Goal: Task Accomplishment & Management: Use online tool/utility

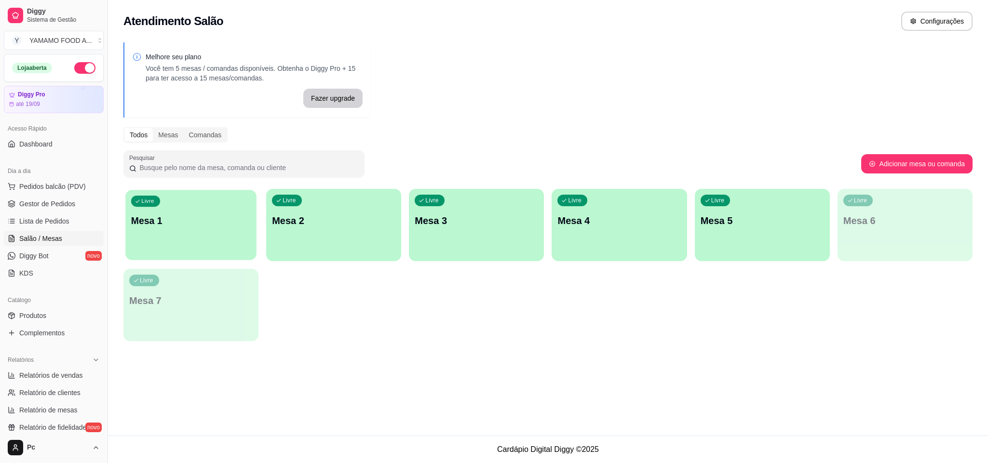
click at [160, 210] on div "Livre Mesa 1" at bounding box center [190, 219] width 131 height 59
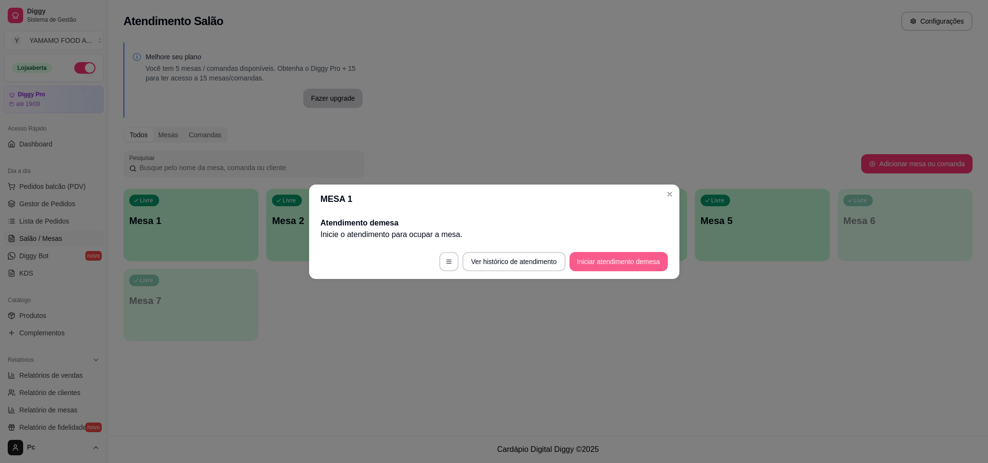
click at [611, 263] on button "Iniciar atendimento de mesa" at bounding box center [618, 261] width 98 height 19
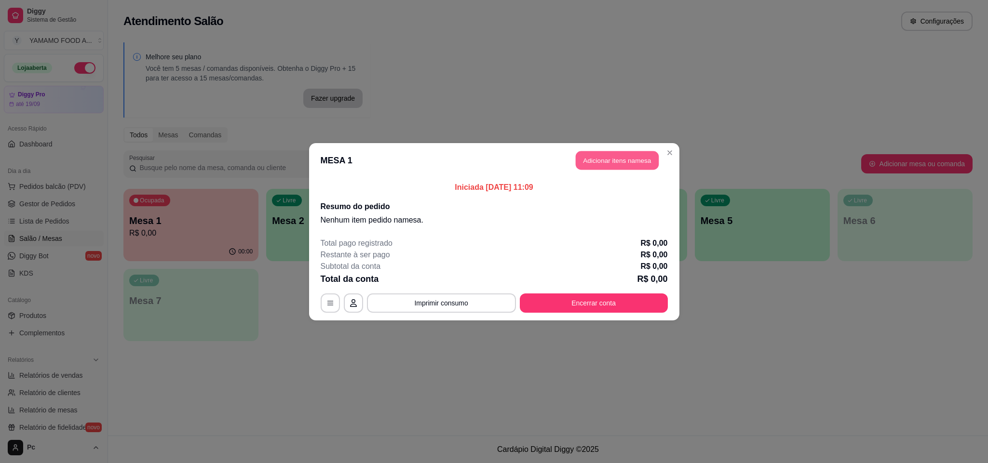
click at [606, 162] on button "Adicionar itens na mesa" at bounding box center [616, 160] width 83 height 19
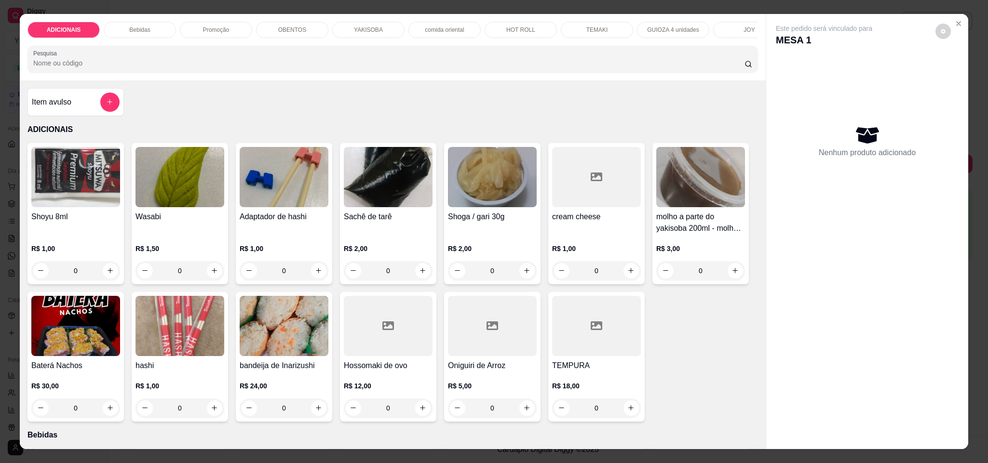
click at [236, 38] on div "Promoção" at bounding box center [216, 30] width 72 height 16
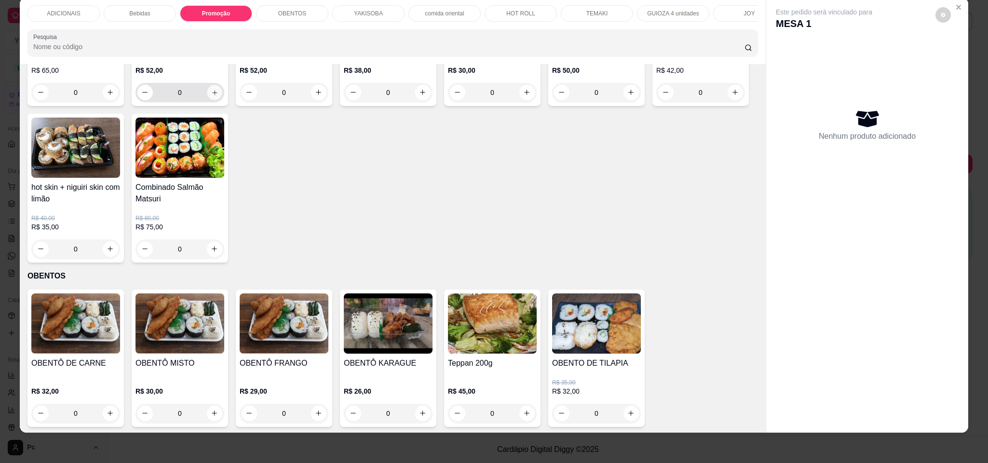
click at [211, 96] on icon "increase-product-quantity" at bounding box center [214, 92] width 7 height 7
type input "1"
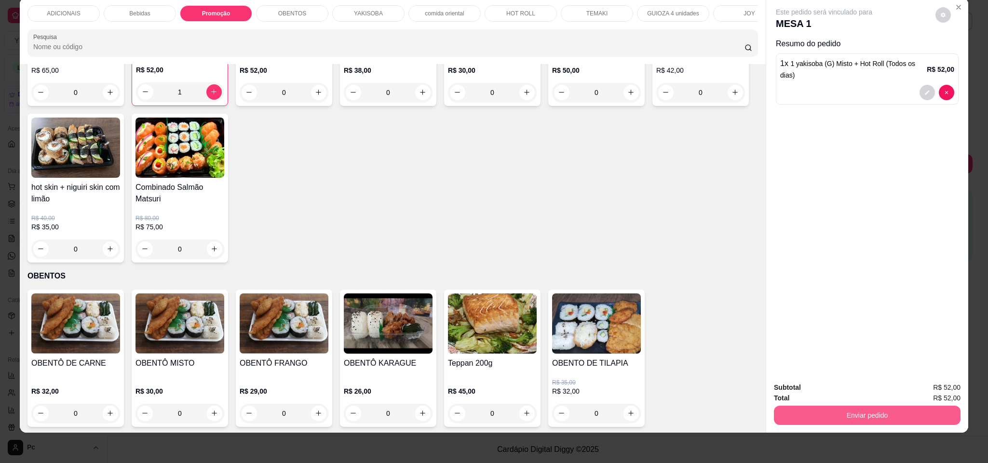
click at [846, 411] on button "Enviar pedido" at bounding box center [867, 415] width 187 height 19
click at [916, 392] on button "Sim, quero registrar" at bounding box center [925, 392] width 72 height 18
click at [858, 418] on button "Enviar pedido" at bounding box center [866, 415] width 181 height 19
click at [911, 390] on button "Sim, quero registrar" at bounding box center [925, 392] width 72 height 18
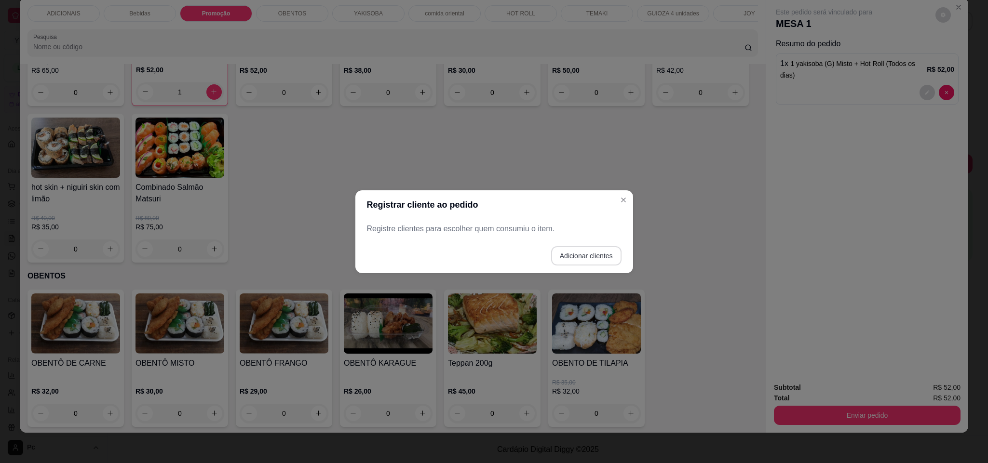
click at [584, 253] on button "Adicionar clientes" at bounding box center [586, 255] width 70 height 19
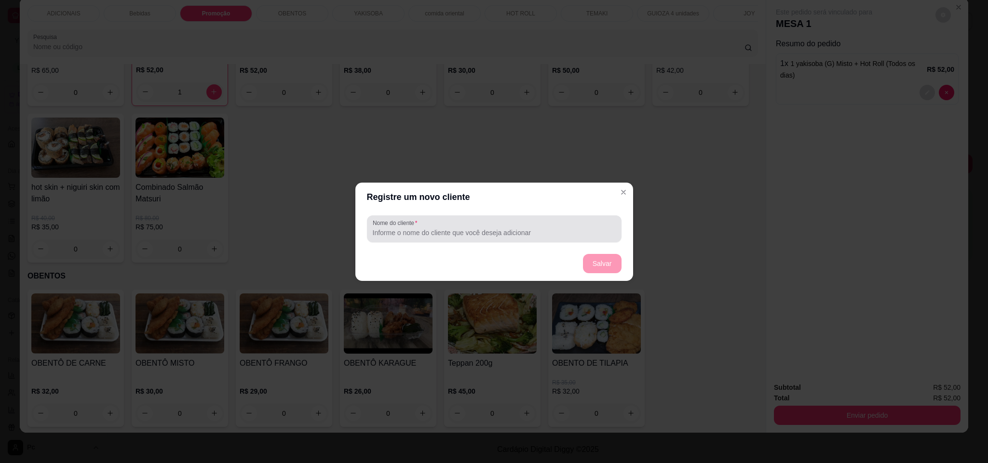
click at [474, 228] on input "Nome do cliente" at bounding box center [494, 233] width 243 height 10
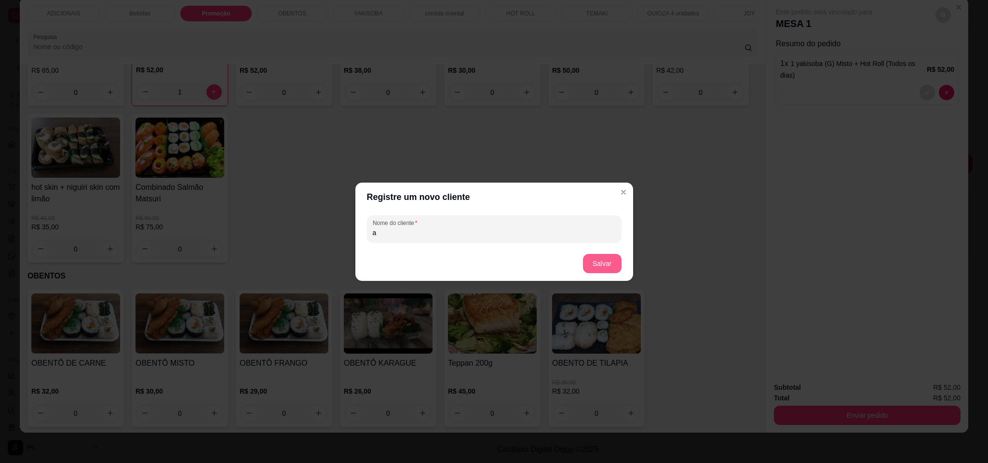
type input "a"
click at [619, 260] on button "Salvar" at bounding box center [602, 263] width 39 height 19
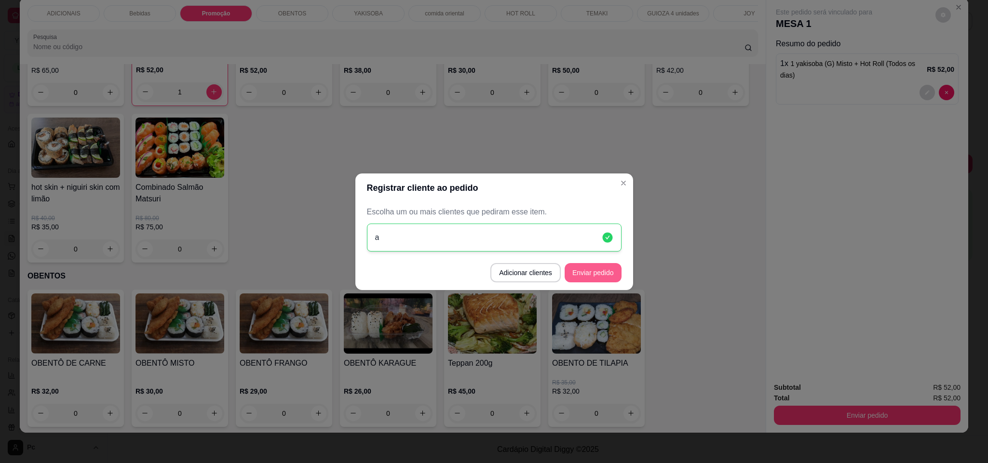
click at [583, 273] on button "Enviar pedido" at bounding box center [592, 272] width 57 height 19
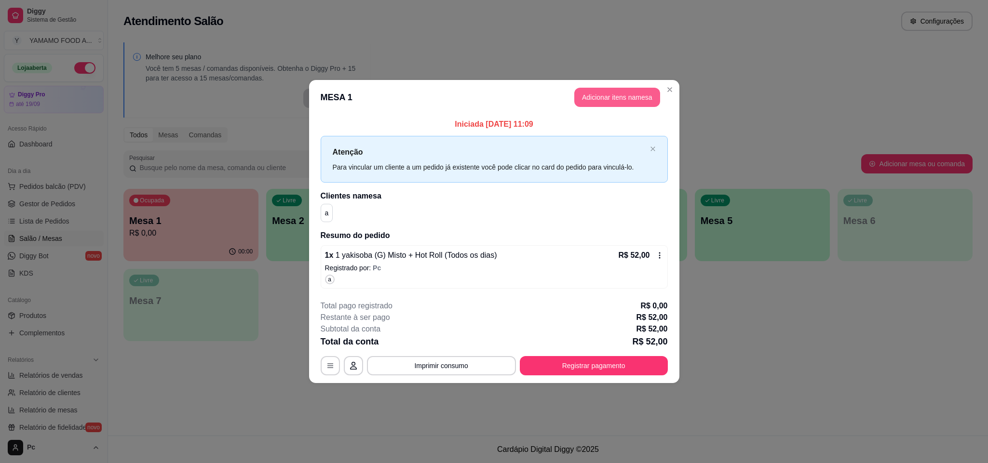
click at [614, 99] on button "Adicionar itens na mesa" at bounding box center [617, 97] width 86 height 19
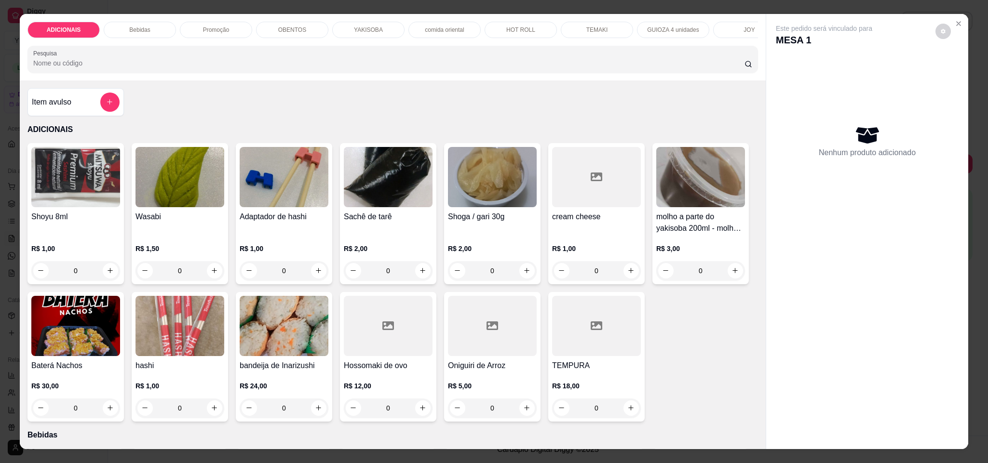
click at [160, 29] on div "Bebidas" at bounding box center [140, 30] width 72 height 16
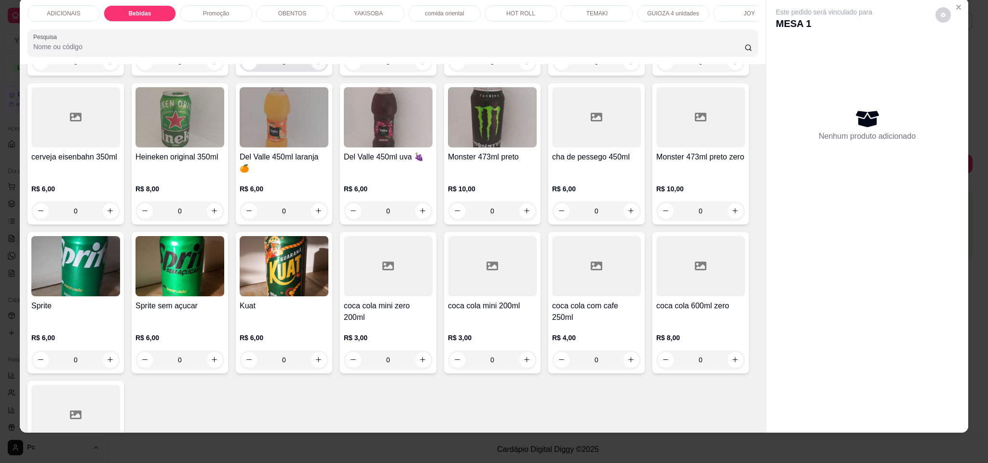
click at [315, 66] on icon "increase-product-quantity" at bounding box center [318, 61] width 7 height 7
type input "1"
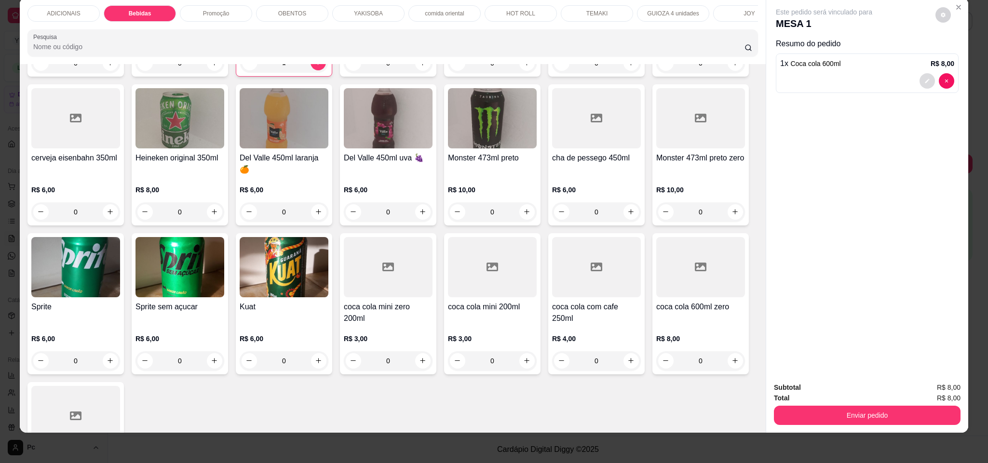
click at [924, 80] on icon "decrease-product-quantity" at bounding box center [927, 81] width 6 height 6
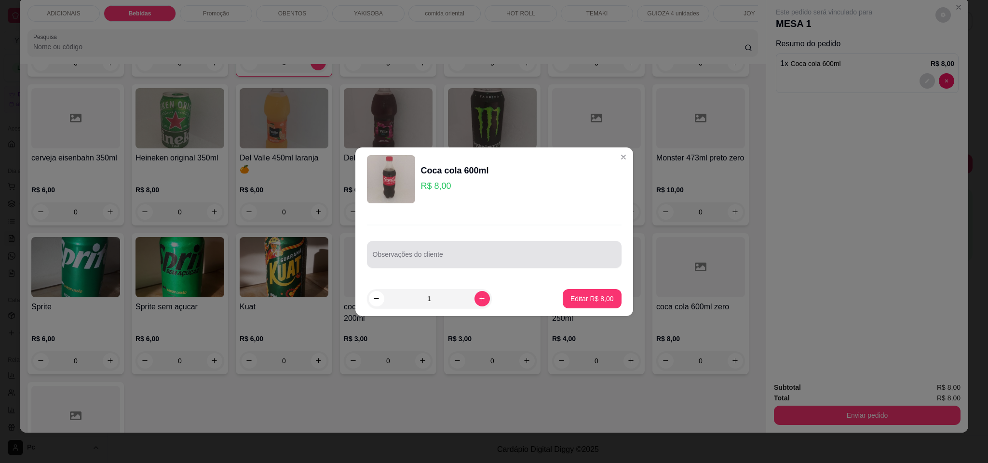
click at [460, 259] on input "Observações do cliente" at bounding box center [494, 259] width 243 height 10
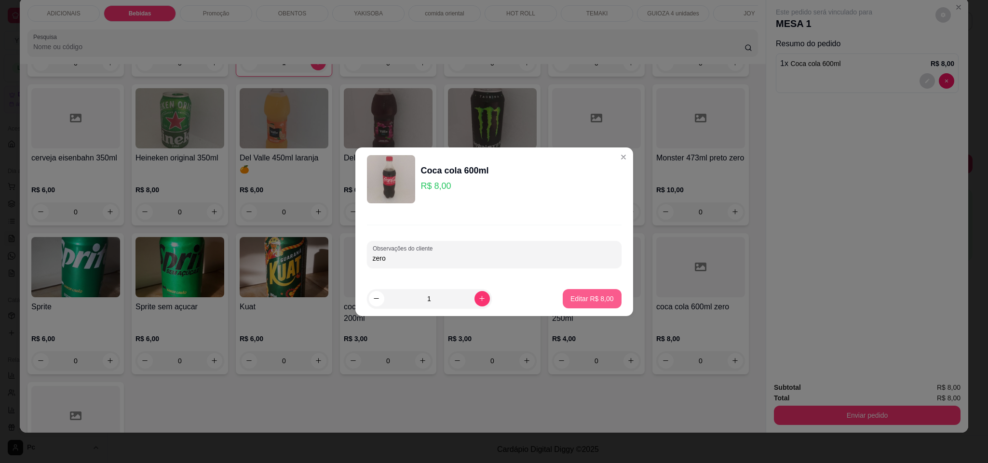
type input "zero"
click at [580, 294] on p "Editar R$ 8,00" at bounding box center [591, 299] width 43 height 10
type input "0"
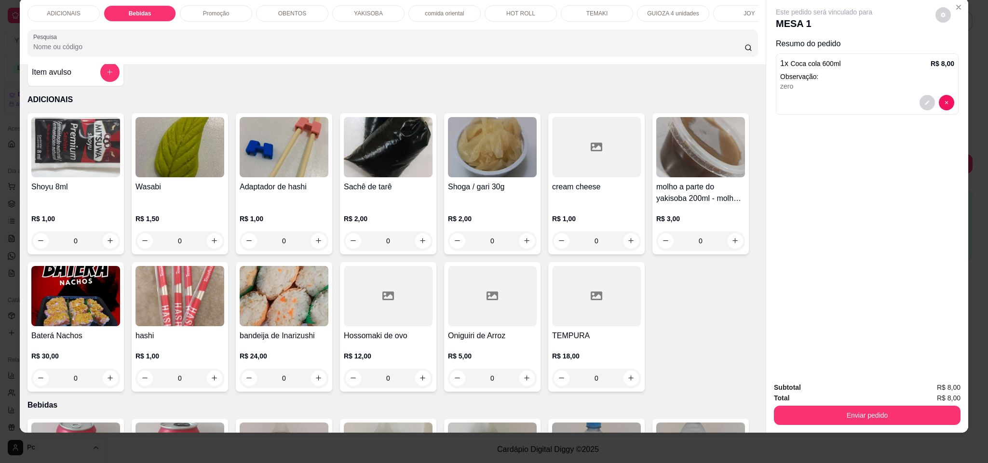
scroll to position [0, 0]
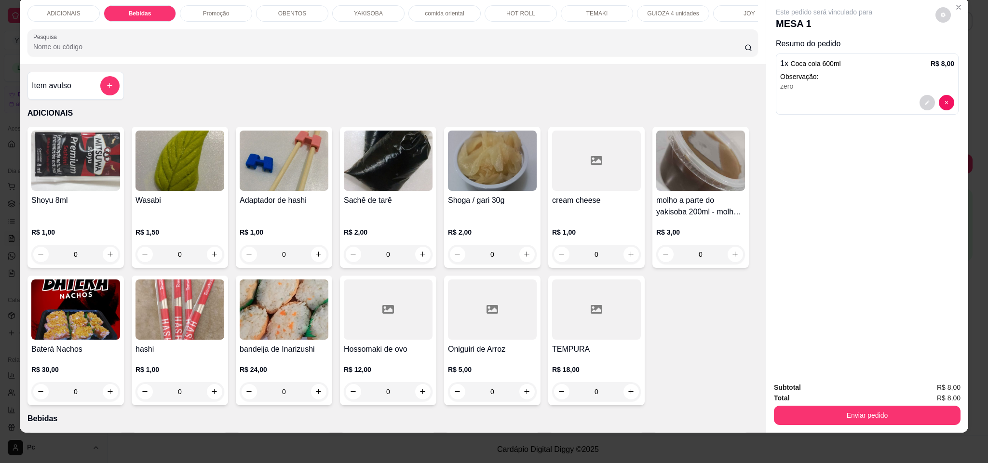
click at [100, 95] on button "add-separate-item" at bounding box center [109, 85] width 19 height 19
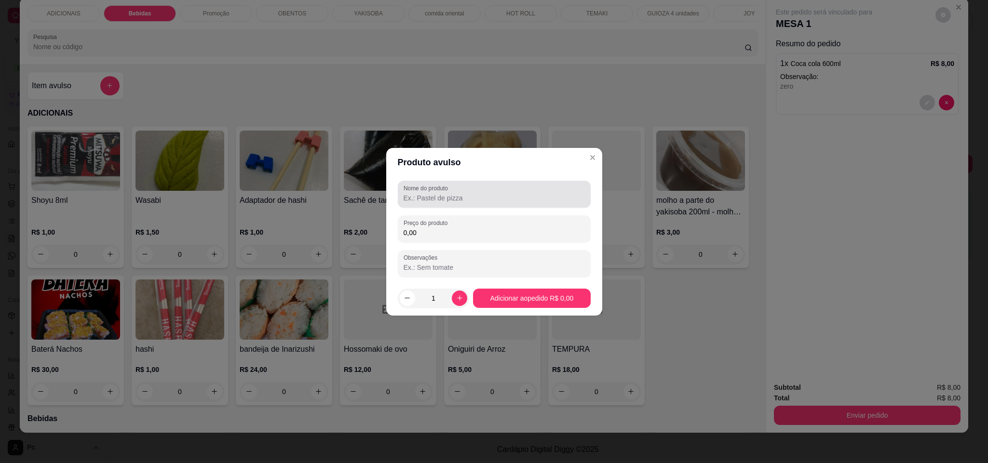
click at [421, 200] on input "Nome do produto" at bounding box center [493, 198] width 181 height 10
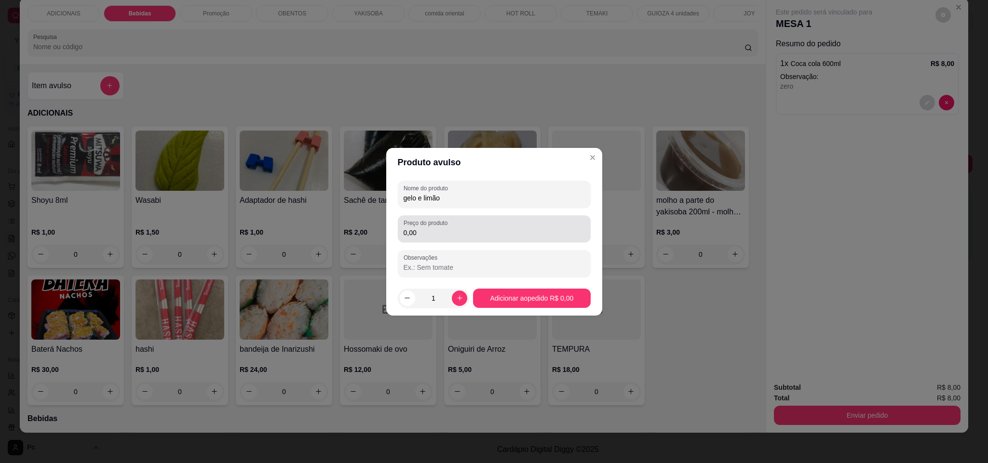
type input "gelo e limão"
click at [467, 228] on input "0,00" at bounding box center [493, 233] width 181 height 10
type input "1,50"
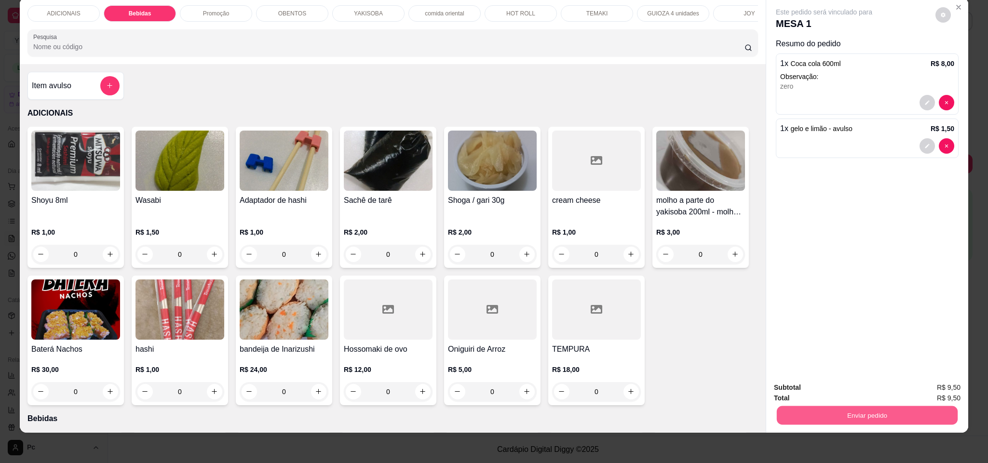
click at [797, 418] on button "Enviar pedido" at bounding box center [866, 415] width 181 height 19
click at [916, 389] on button "Sim, quero registrar" at bounding box center [924, 392] width 69 height 18
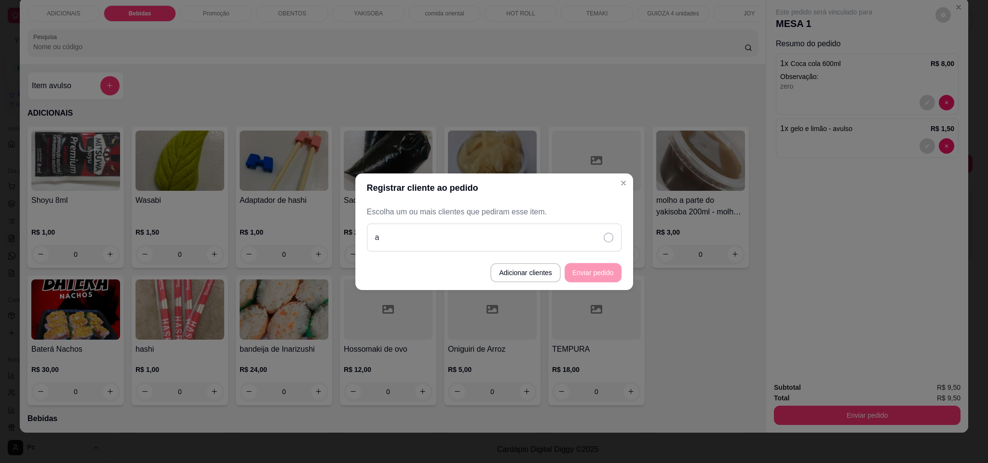
click at [596, 242] on div "a" at bounding box center [494, 238] width 254 height 28
click at [614, 277] on button "Enviar pedido" at bounding box center [592, 272] width 55 height 19
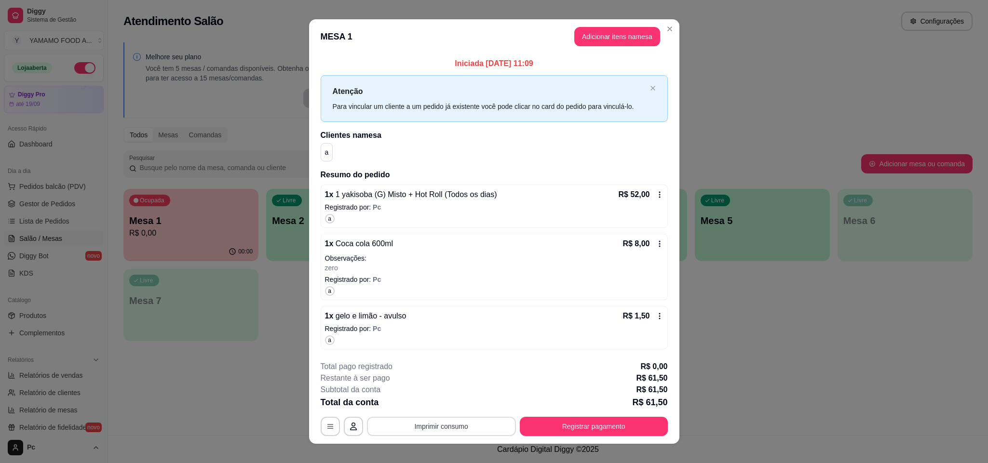
click at [444, 431] on button "Imprimir consumo" at bounding box center [441, 426] width 149 height 19
click at [441, 406] on button "IMPRESSORA" at bounding box center [439, 405] width 70 height 15
